Goal: Information Seeking & Learning: Learn about a topic

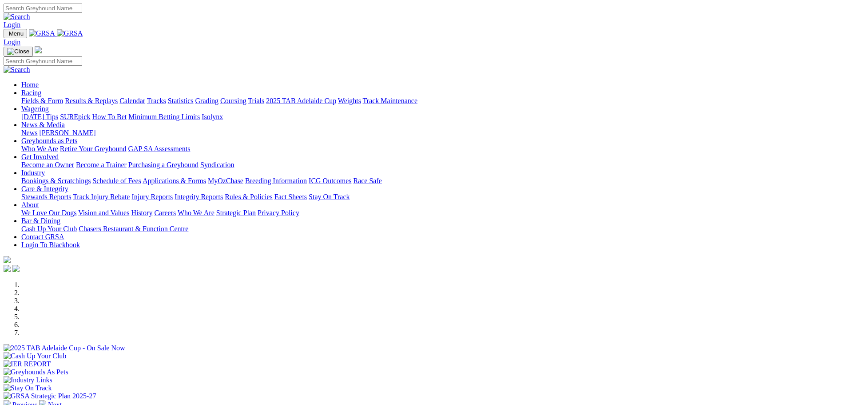
scroll to position [266, 0]
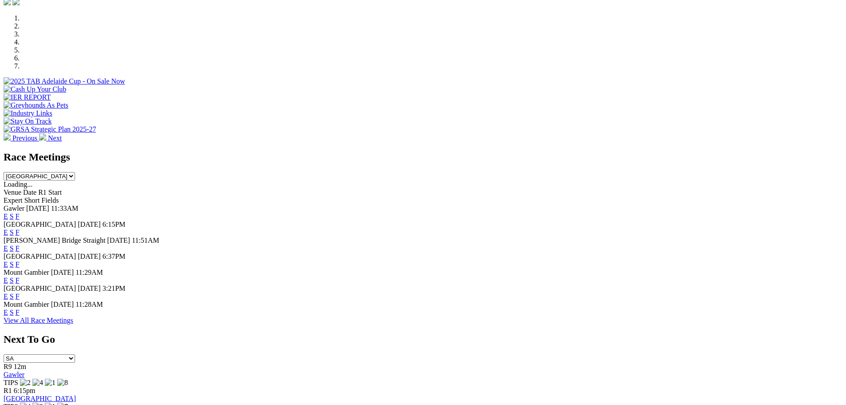
click at [20, 297] on link "F" at bounding box center [18, 296] width 4 height 8
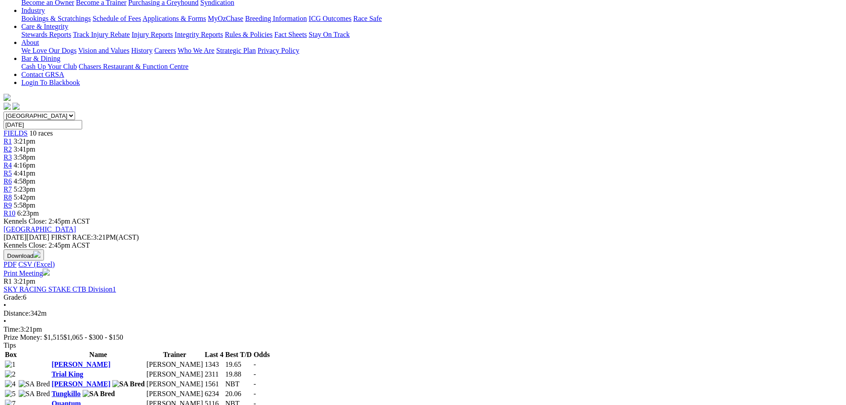
scroll to position [178, 0]
click at [110, 380] on link "Ruby Rhea" at bounding box center [81, 384] width 59 height 8
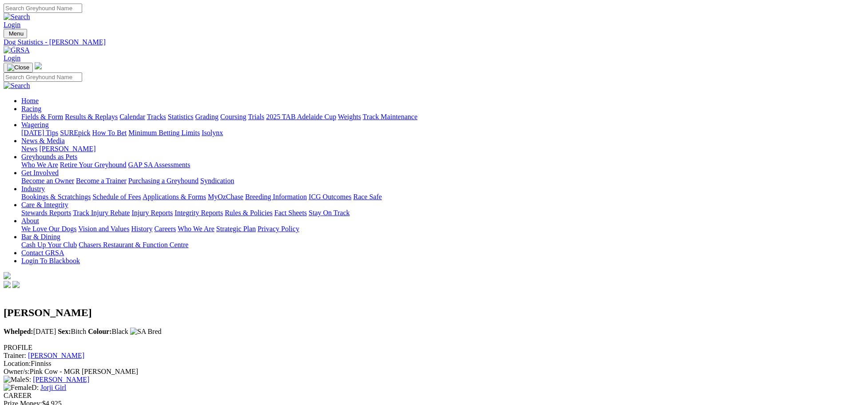
click at [240, 306] on h2 "[PERSON_NAME]" at bounding box center [423, 312] width 839 height 12
click at [483, 290] on div "Ruby Rhea Whelped: 16 Oct 2023 Sex: Bitch Colour: Black" at bounding box center [423, 317] width 839 height 54
click at [63, 113] on link "Fields & Form" at bounding box center [42, 117] width 42 height 8
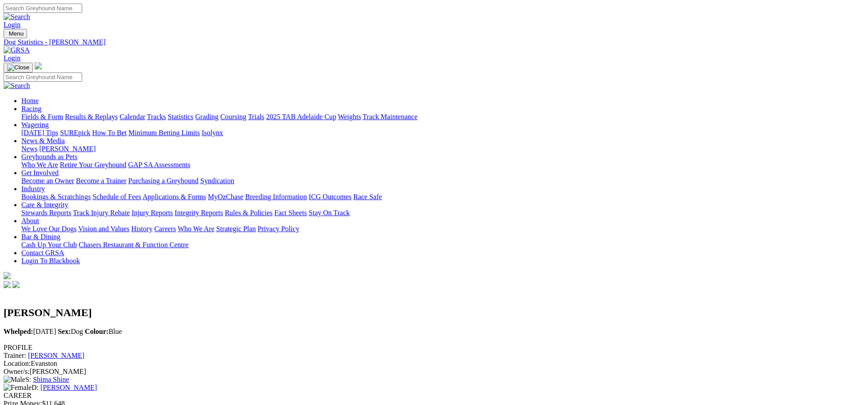
click at [63, 113] on link "Fields & Form" at bounding box center [42, 117] width 42 height 8
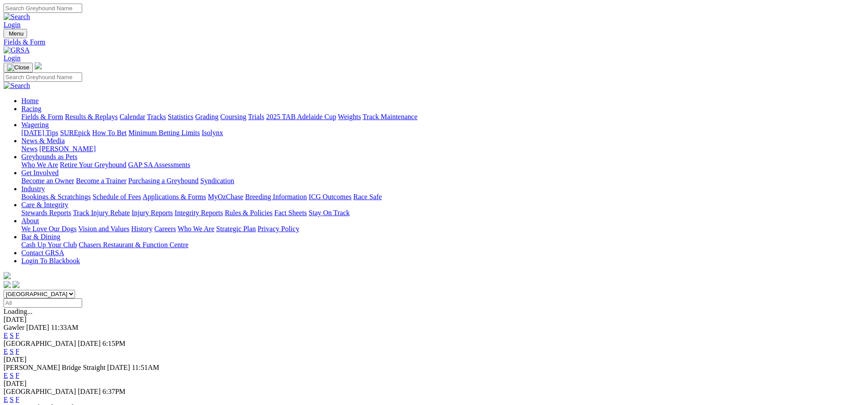
click at [20, 331] on link "F" at bounding box center [18, 335] width 4 height 8
